Goal: Task Accomplishment & Management: Use online tool/utility

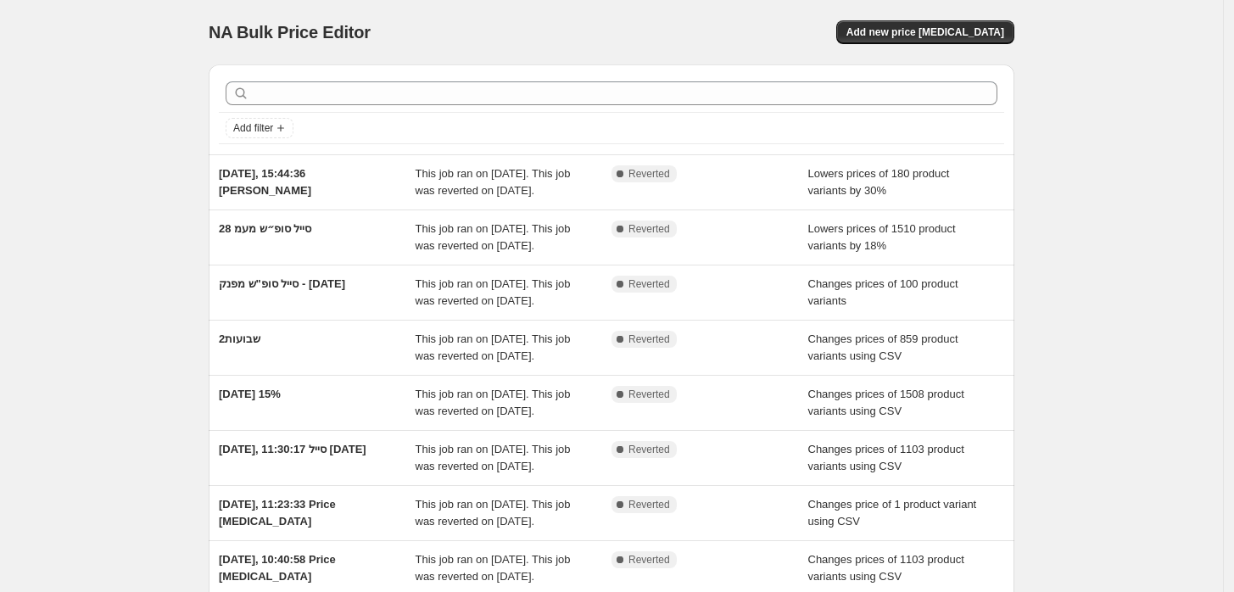
click at [266, 26] on span "NA Bulk Price Editor" at bounding box center [290, 32] width 162 height 19
drag, startPoint x: 318, startPoint y: 29, endPoint x: 257, endPoint y: 31, distance: 61.1
click at [257, 31] on span "NA Bulk Price Editor" at bounding box center [290, 32] width 162 height 19
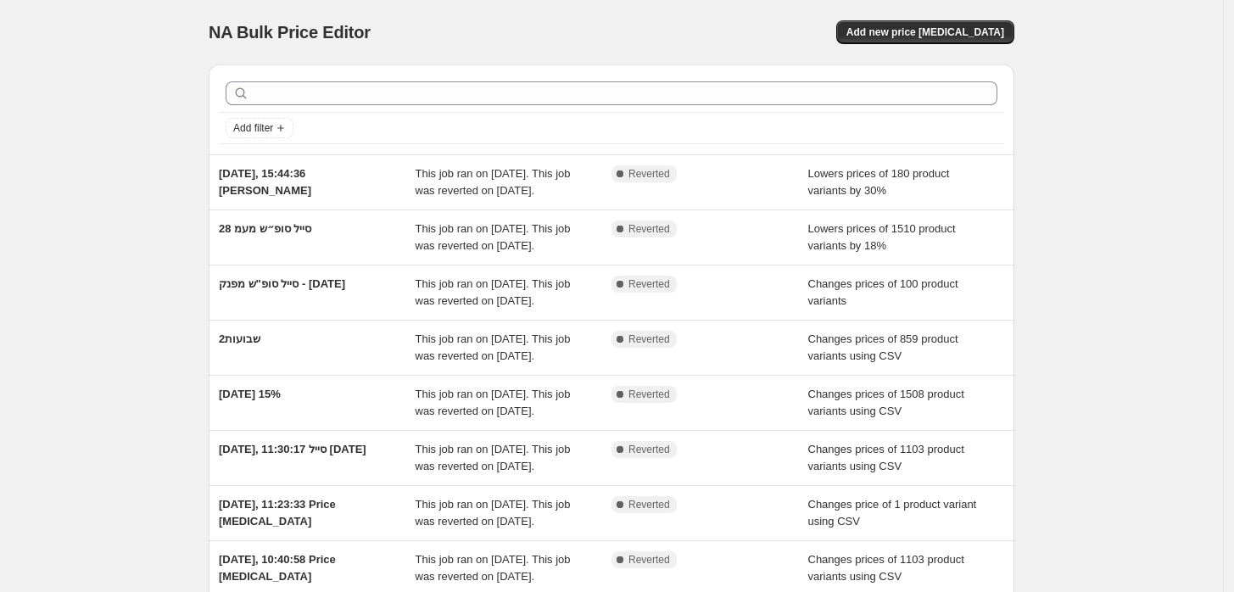
click at [682, 16] on div "NA Bulk Price Editor. This page is ready NA Bulk Price Editor Add new price cha…" at bounding box center [612, 32] width 806 height 64
click at [934, 29] on span "Add new price change job" at bounding box center [925, 32] width 158 height 14
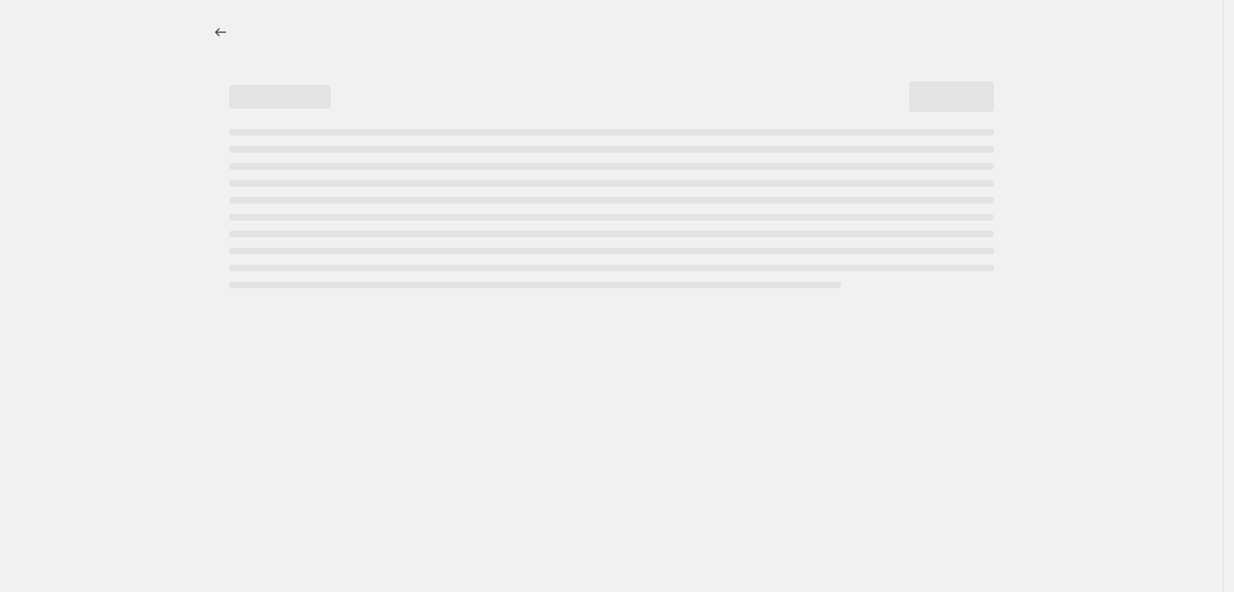
select select "percentage"
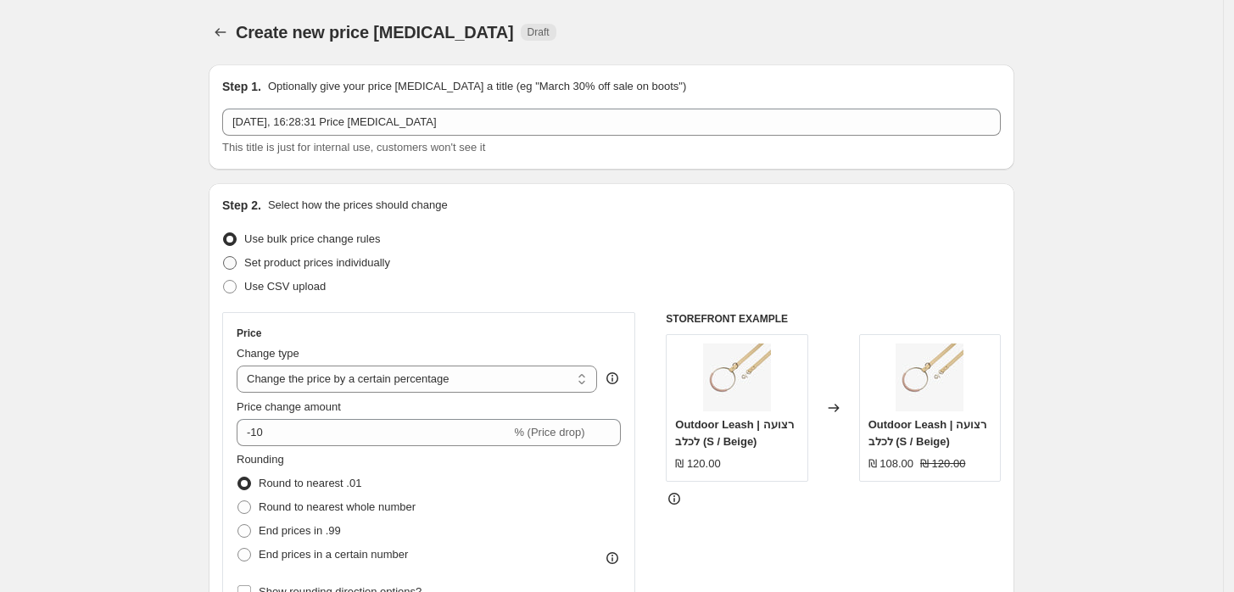
click at [313, 266] on span "Set product prices individually" at bounding box center [317, 262] width 146 height 13
click at [224, 257] on input "Set product prices individually" at bounding box center [223, 256] width 1 height 1
radio input "true"
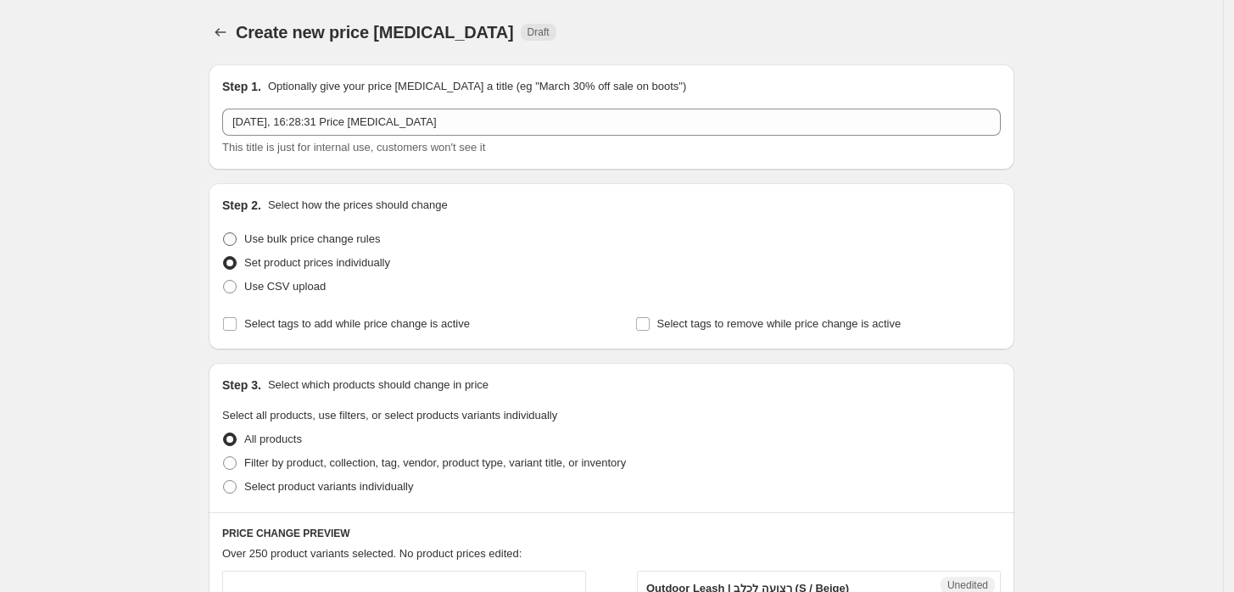
scroll to position [94, 0]
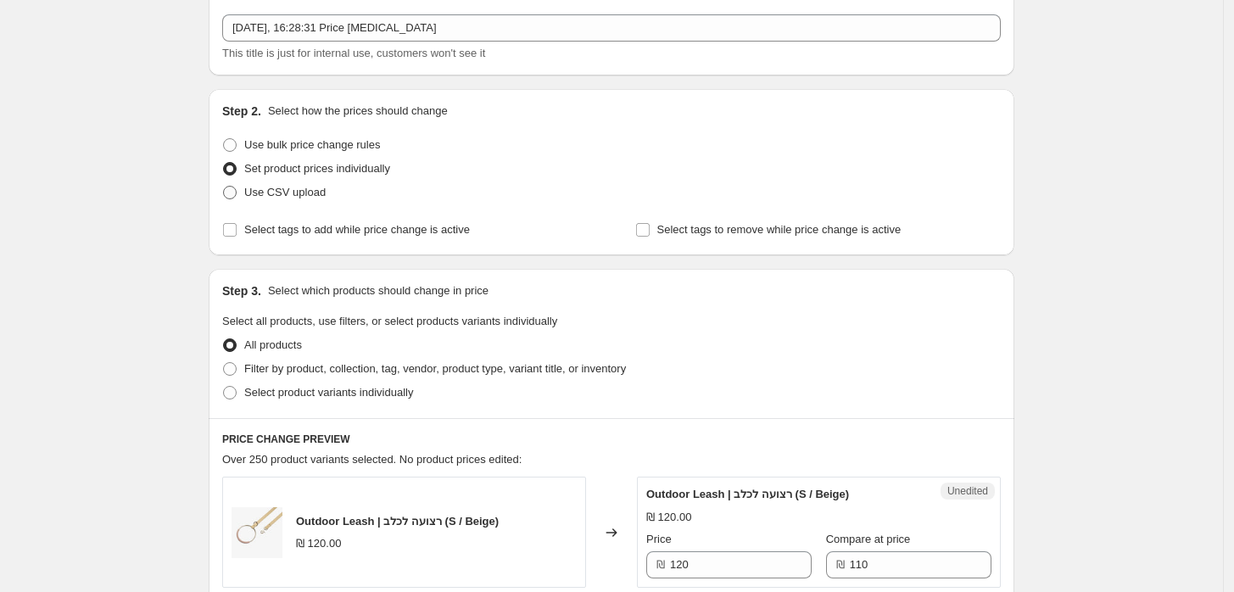
click at [311, 181] on label "Use CSV upload" at bounding box center [273, 193] width 103 height 24
click at [224, 186] on input "Use CSV upload" at bounding box center [223, 186] width 1 height 1
radio input "true"
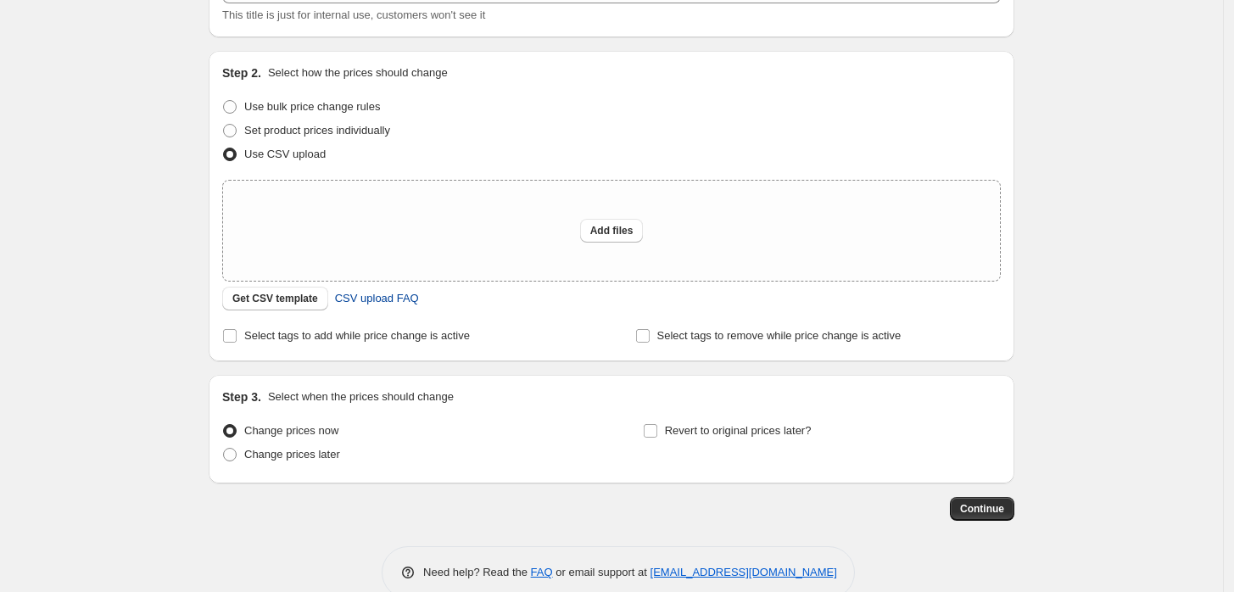
scroll to position [165, 0]
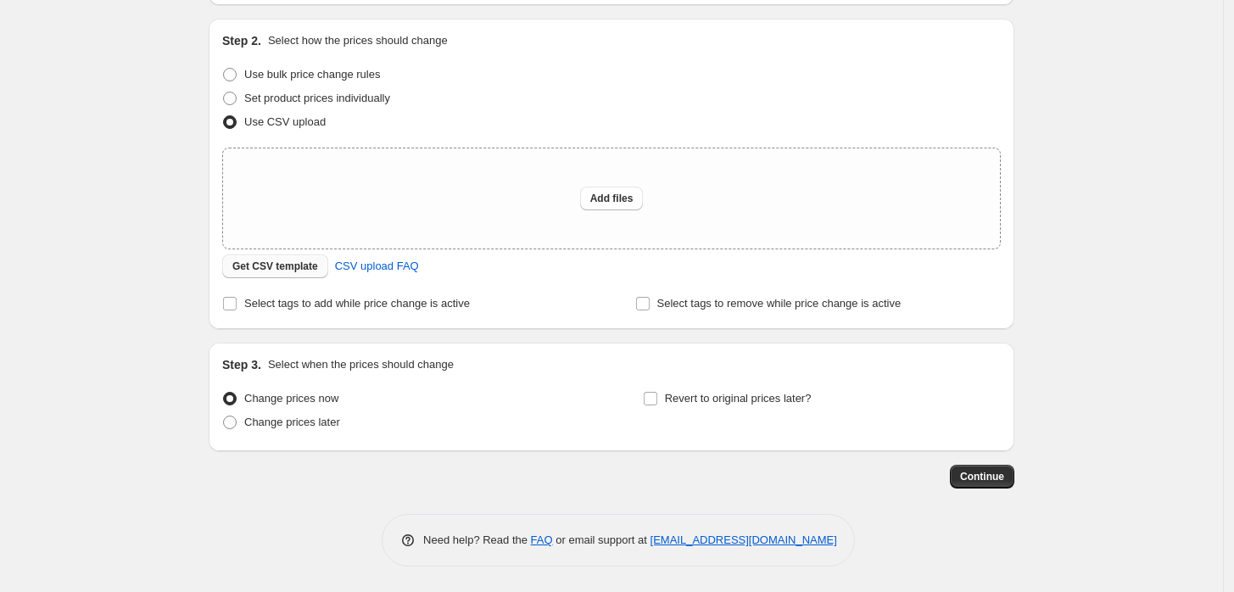
click at [271, 263] on span "Get CSV template" at bounding box center [275, 267] width 86 height 14
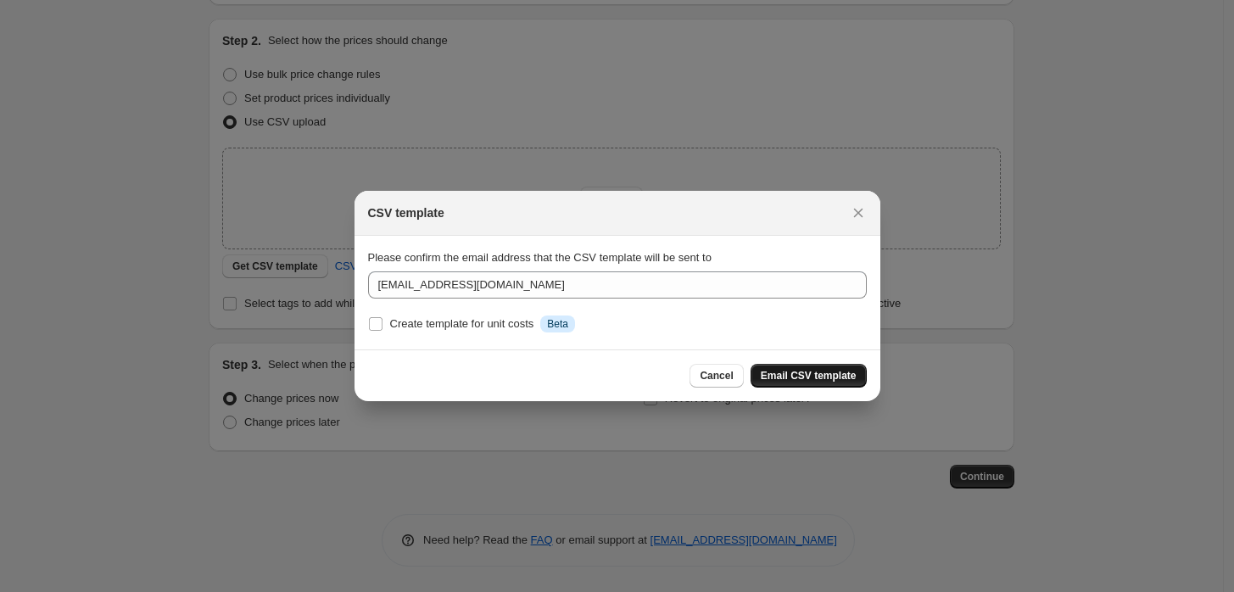
click at [811, 376] on span "Email CSV template" at bounding box center [809, 376] width 96 height 14
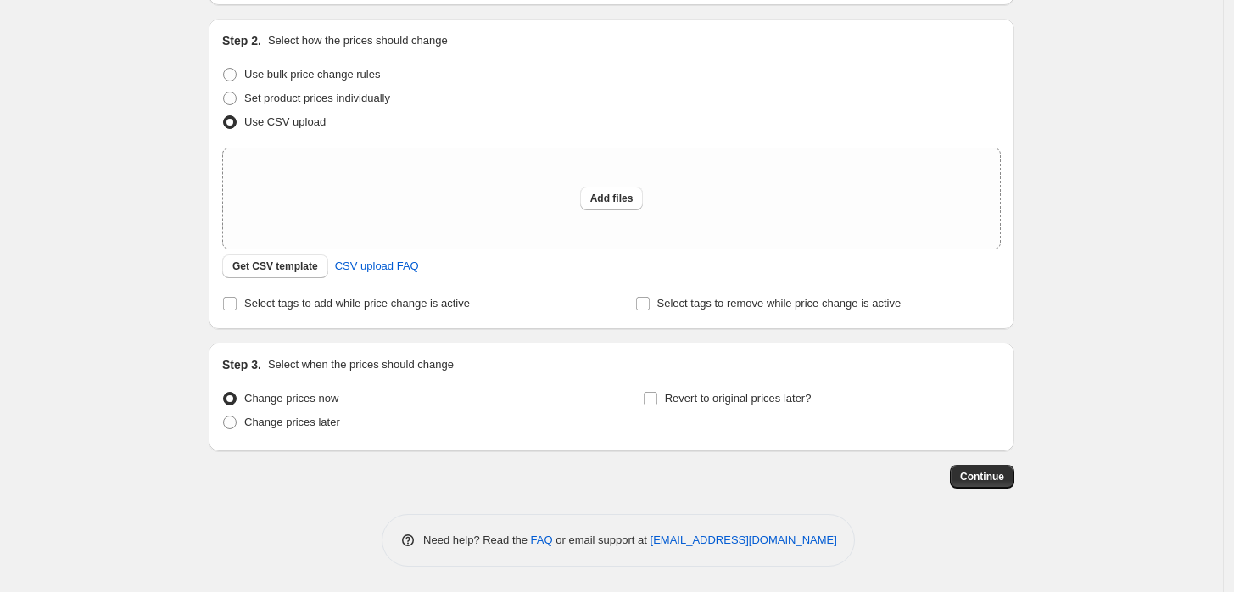
click at [1090, 197] on div "Create new price change job. This page is ready Create new price change job Dra…" at bounding box center [611, 213] width 1223 height 756
